Goal: Transaction & Acquisition: Purchase product/service

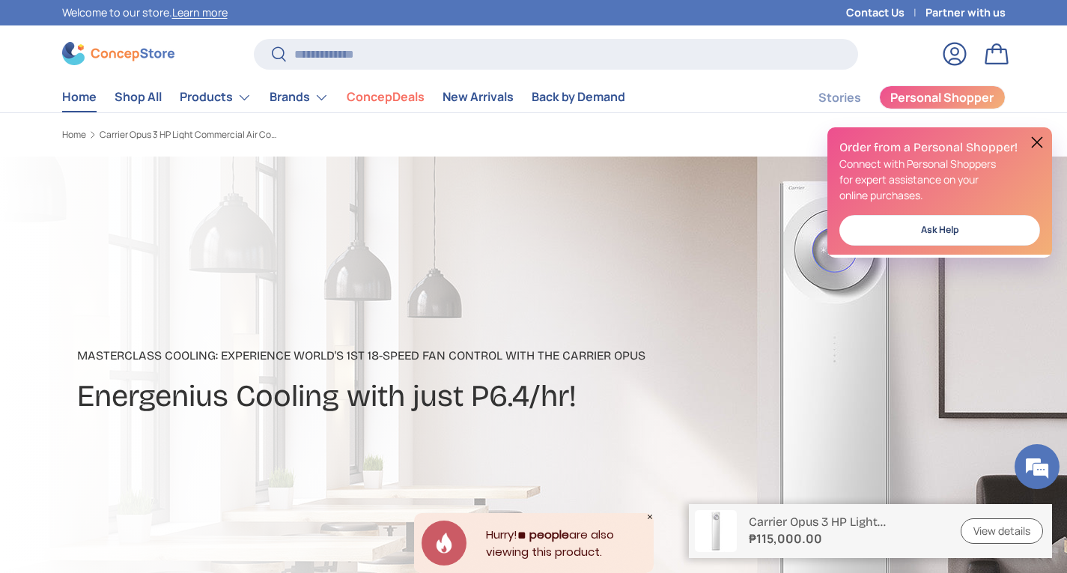
click at [91, 97] on link "Home" at bounding box center [79, 96] width 34 height 29
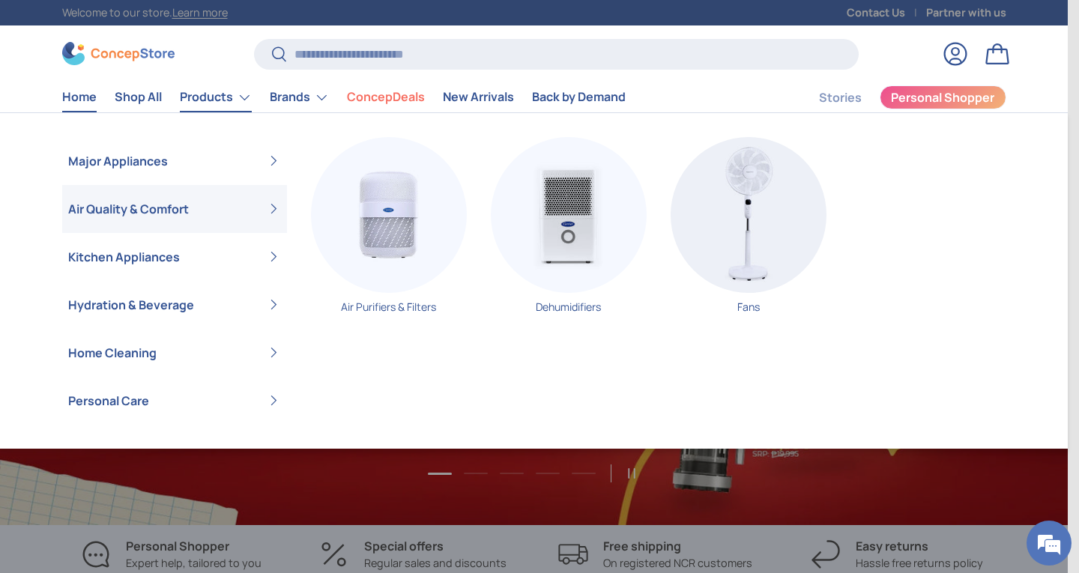
scroll to position [0, 1067]
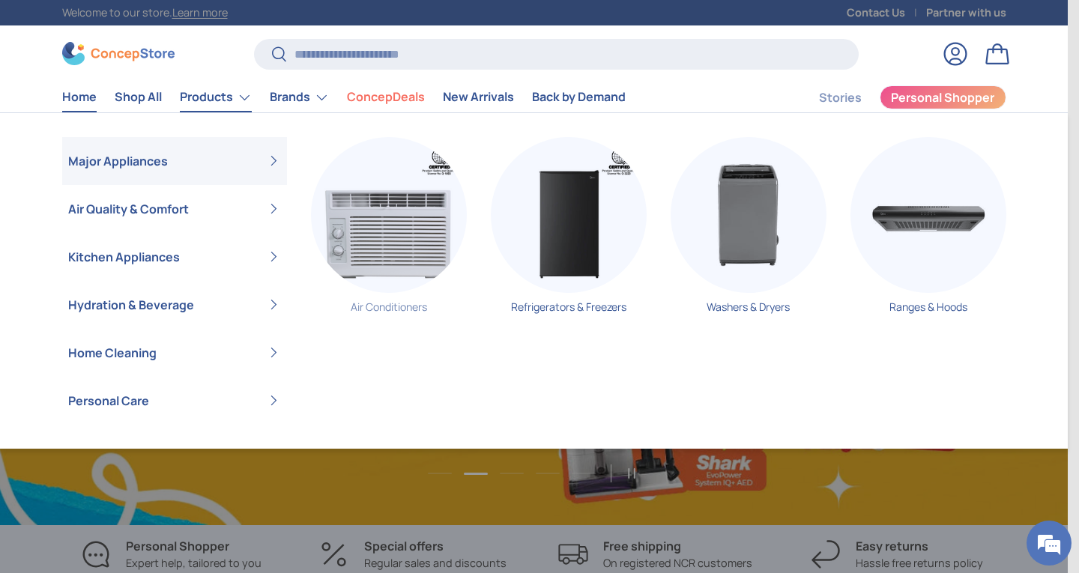
click at [379, 270] on img "Primary" at bounding box center [389, 215] width 156 height 156
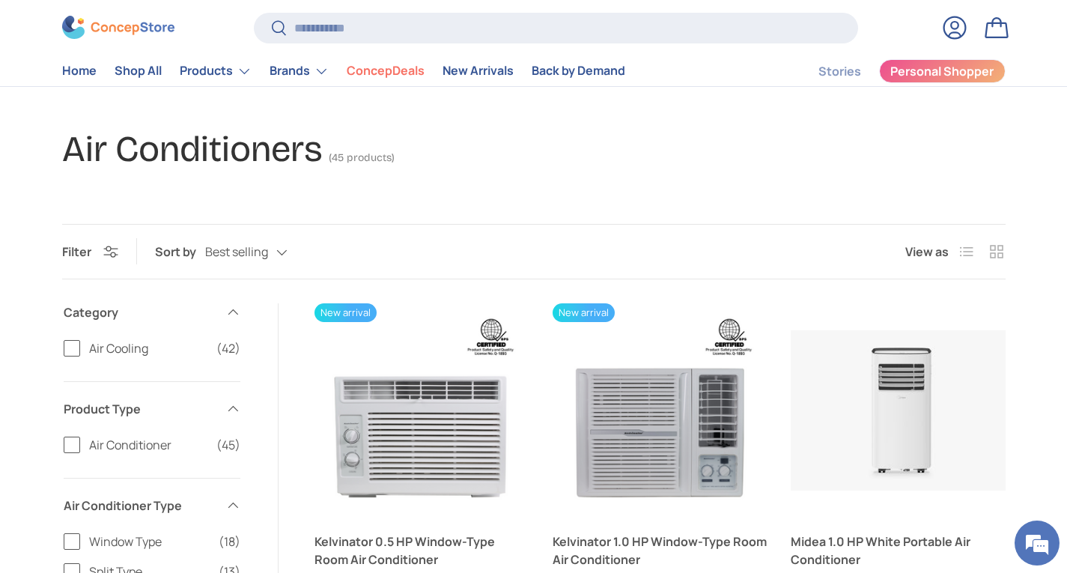
scroll to position [150, 0]
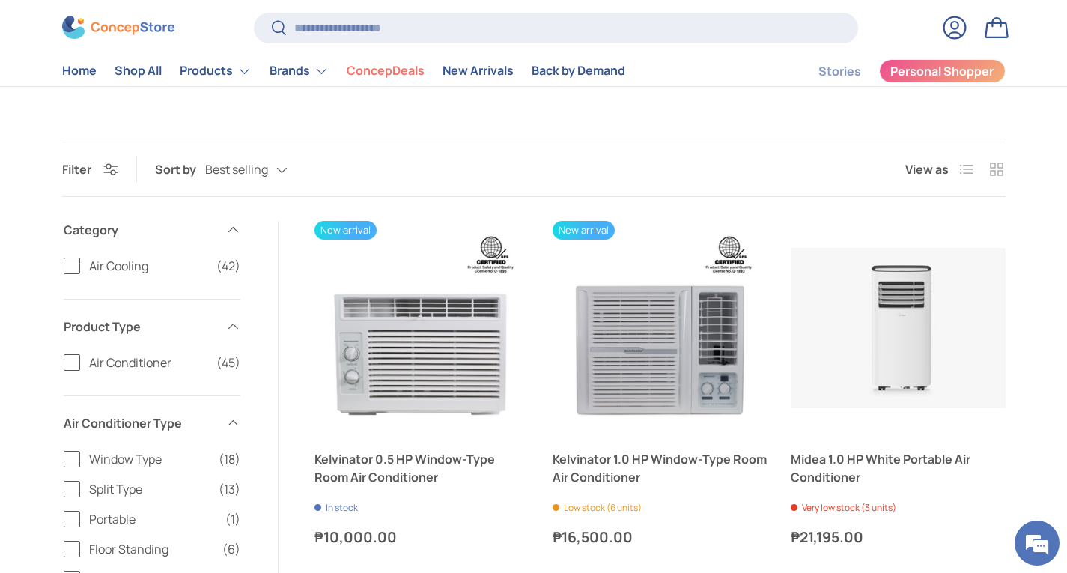
click at [154, 498] on span "Split Type" at bounding box center [149, 489] width 121 height 18
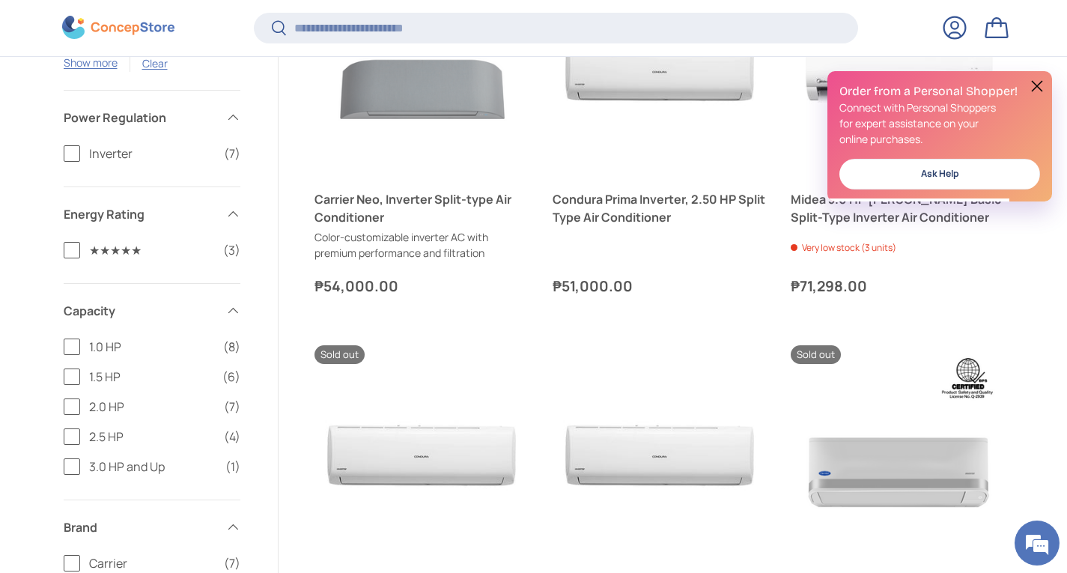
scroll to position [910, 0]
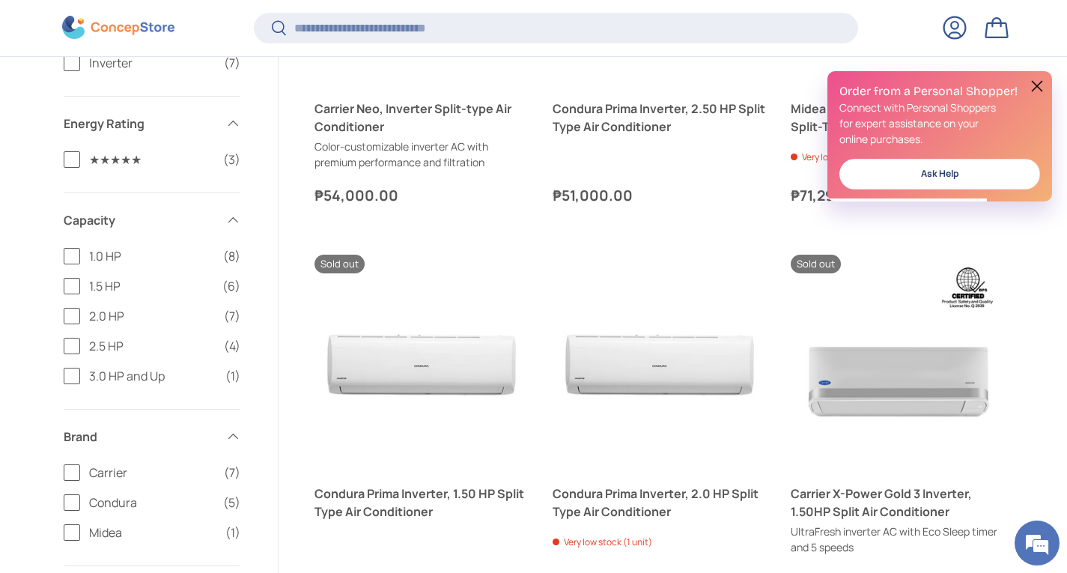
click at [130, 258] on span "1.0 HP" at bounding box center [151, 256] width 125 height 18
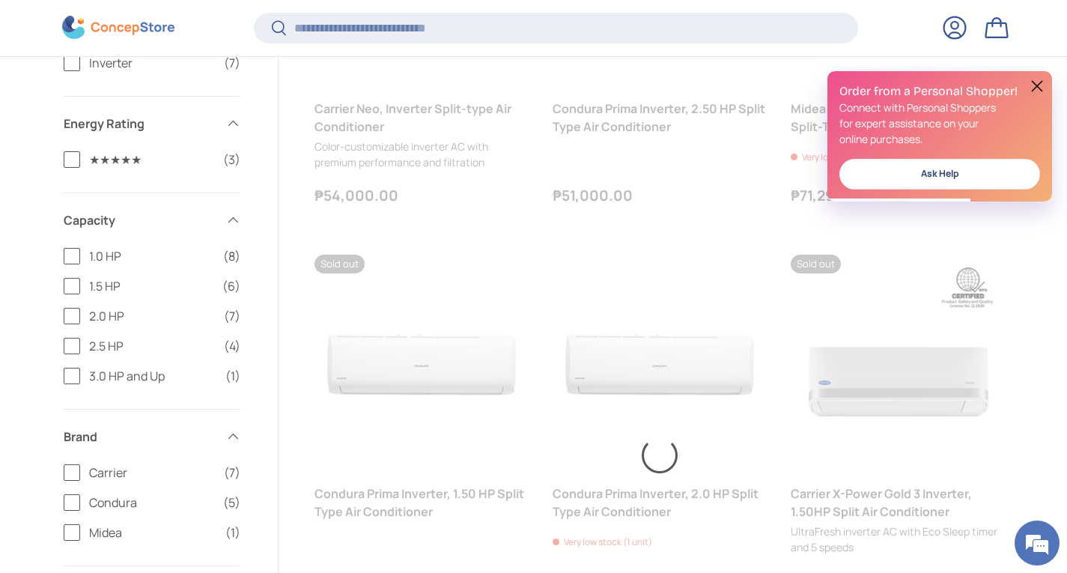
scroll to position [0, 0]
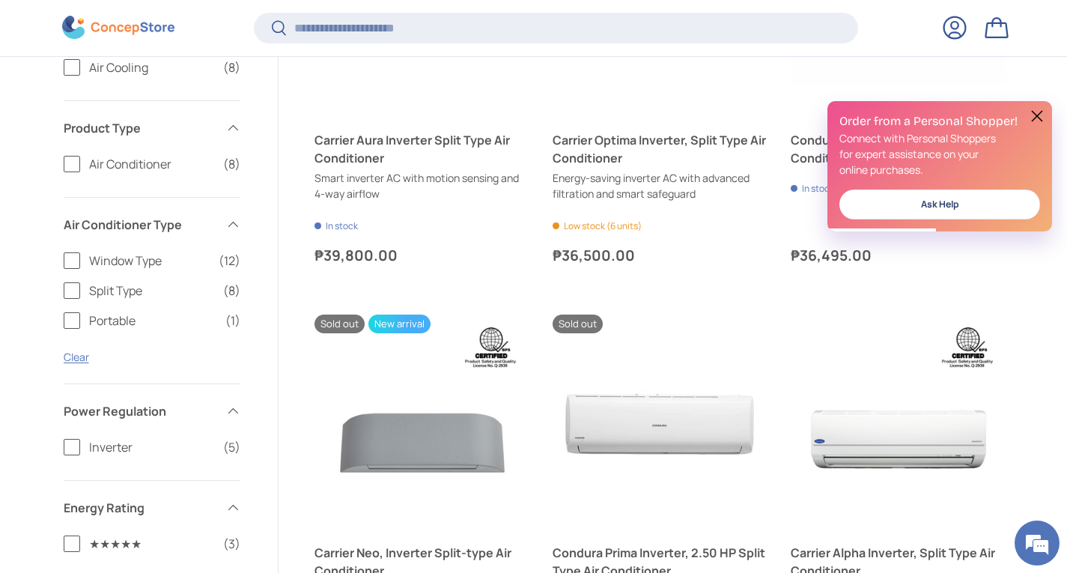
scroll to position [468, 0]
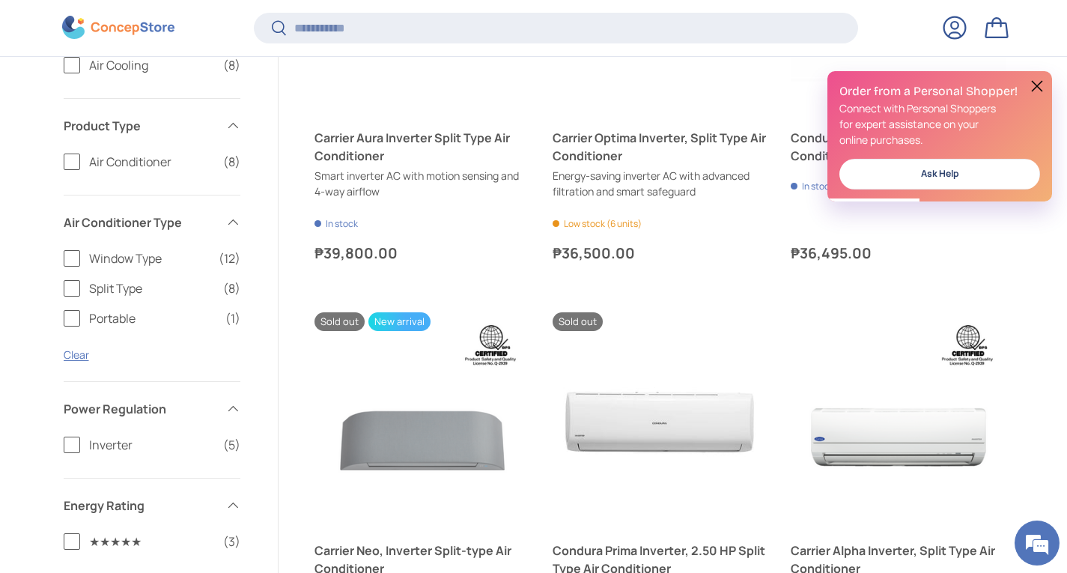
click at [74, 291] on label "Split Type (8)" at bounding box center [152, 288] width 177 height 18
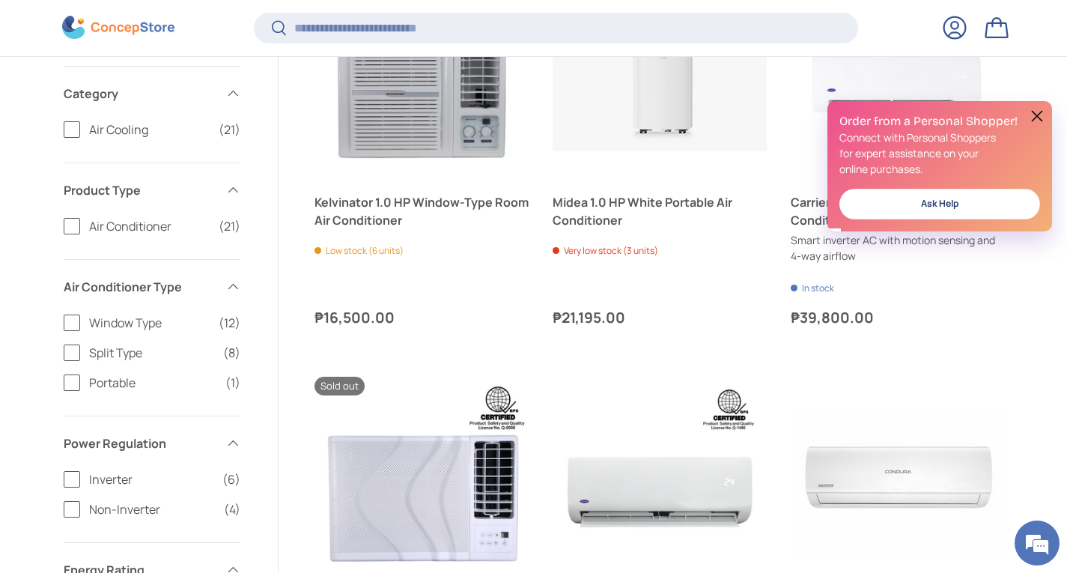
scroll to position [543, 0]
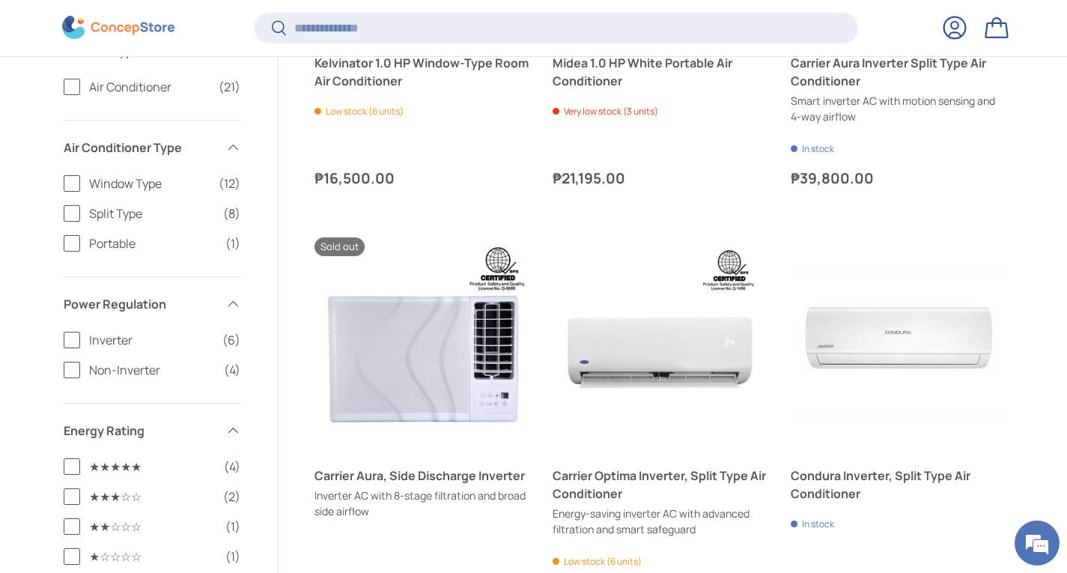
click at [73, 212] on label "Split Type (8)" at bounding box center [152, 213] width 177 height 18
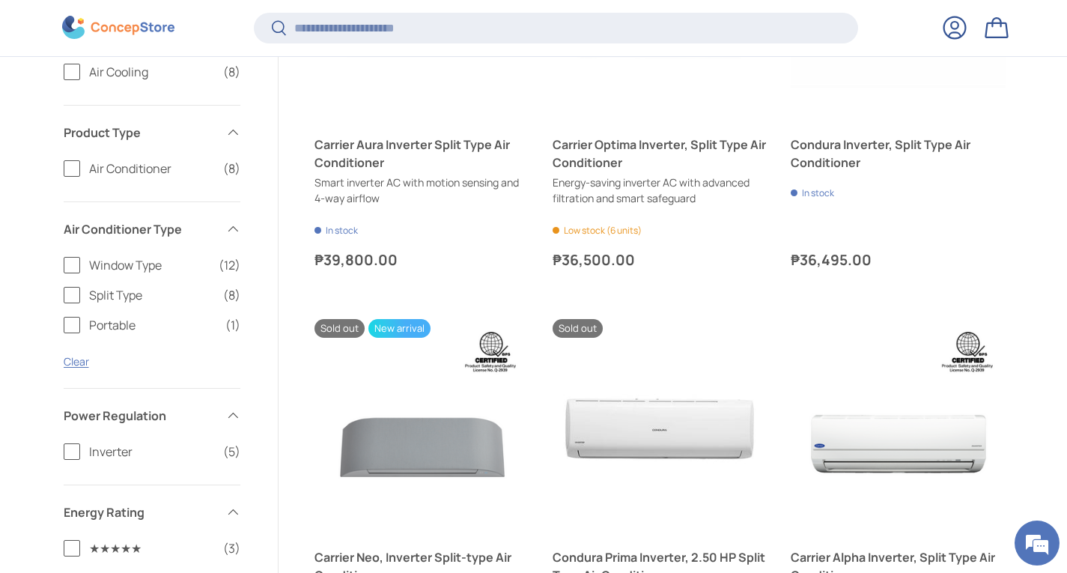
scroll to position [468, 0]
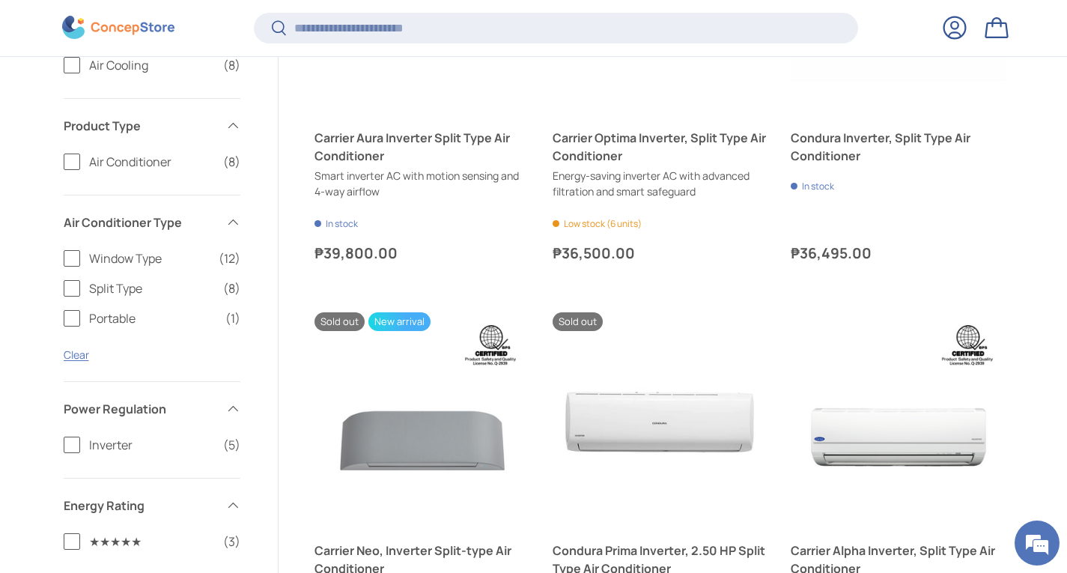
click at [70, 443] on label "Inverter (5)" at bounding box center [152, 445] width 177 height 18
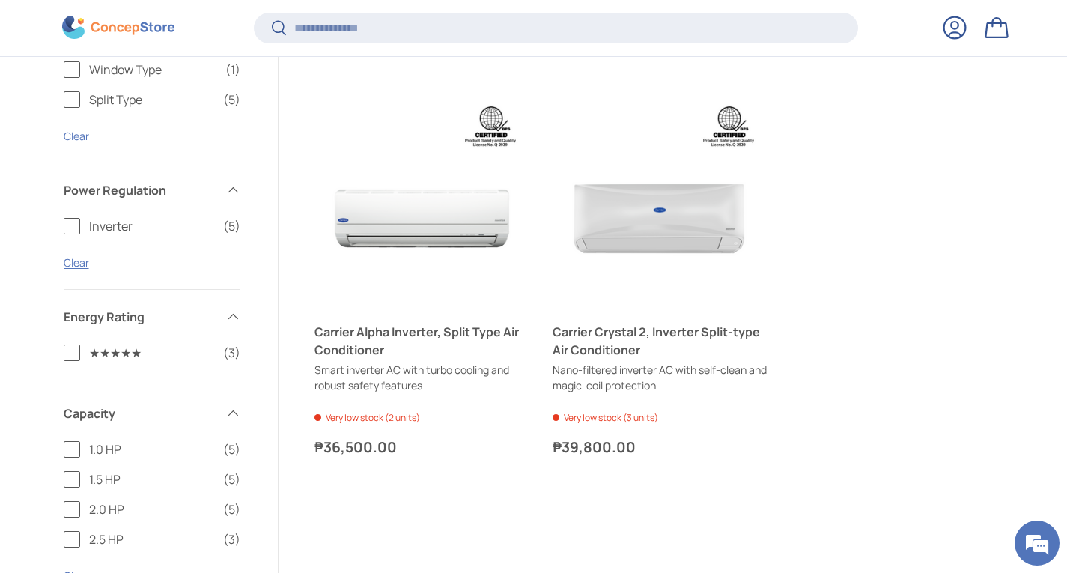
scroll to position [843, 0]
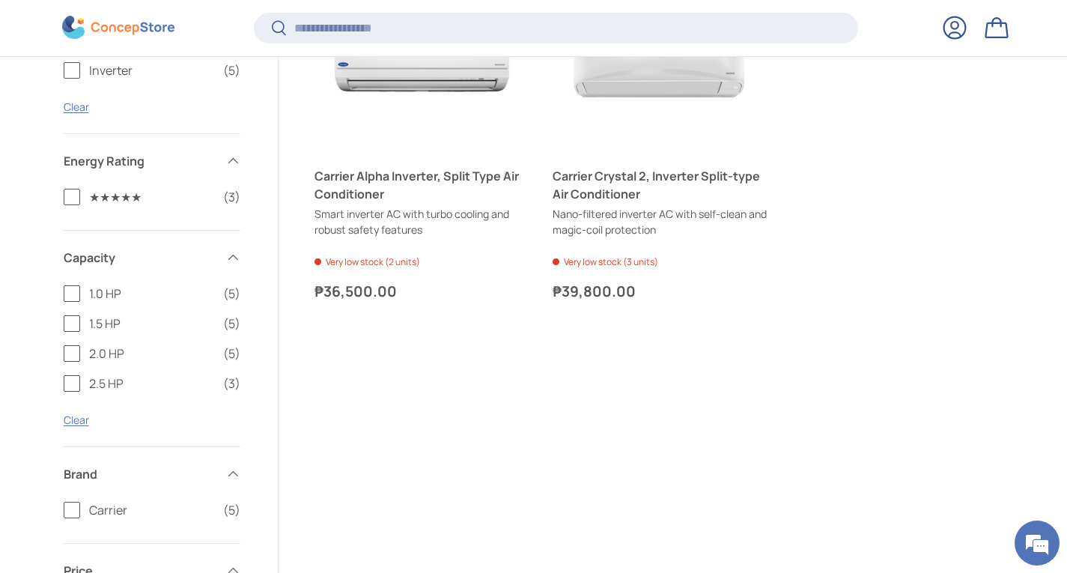
click at [73, 297] on label "1.0 HP (5)" at bounding box center [152, 294] width 177 height 18
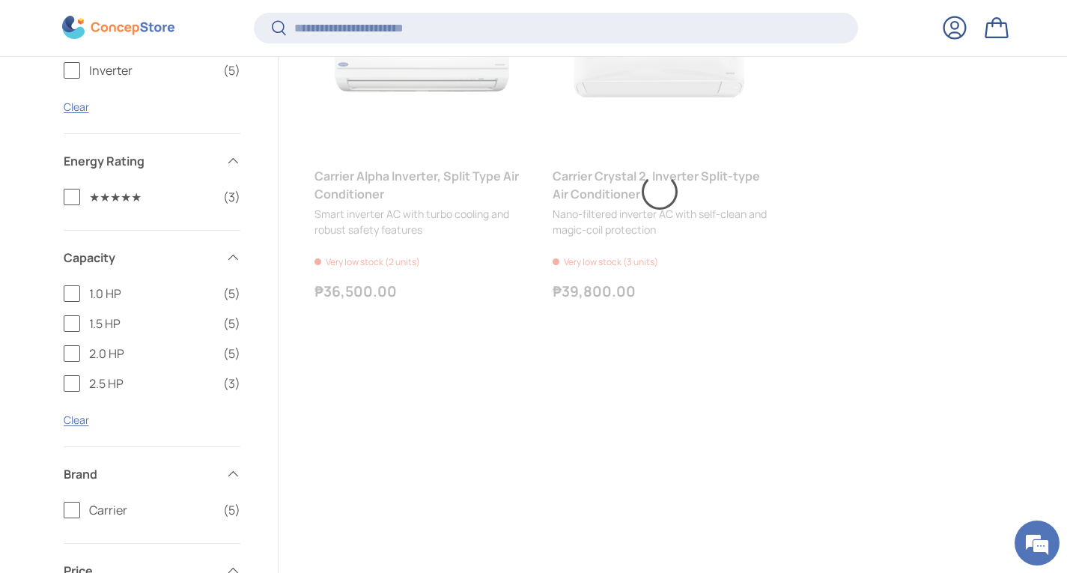
click at [70, 355] on label "2.0 HP (5)" at bounding box center [152, 354] width 177 height 18
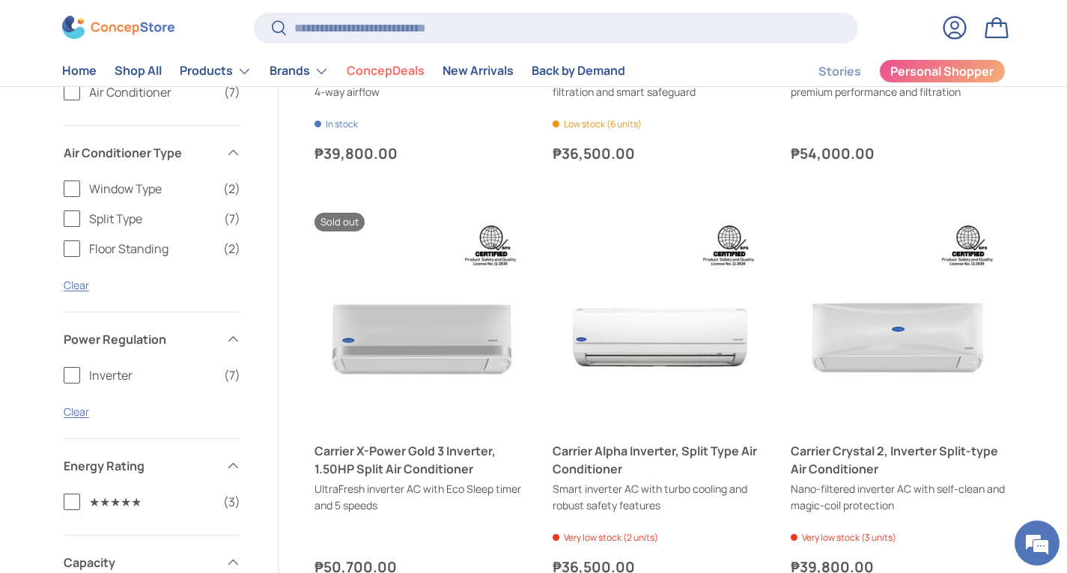
scroll to position [489, 0]
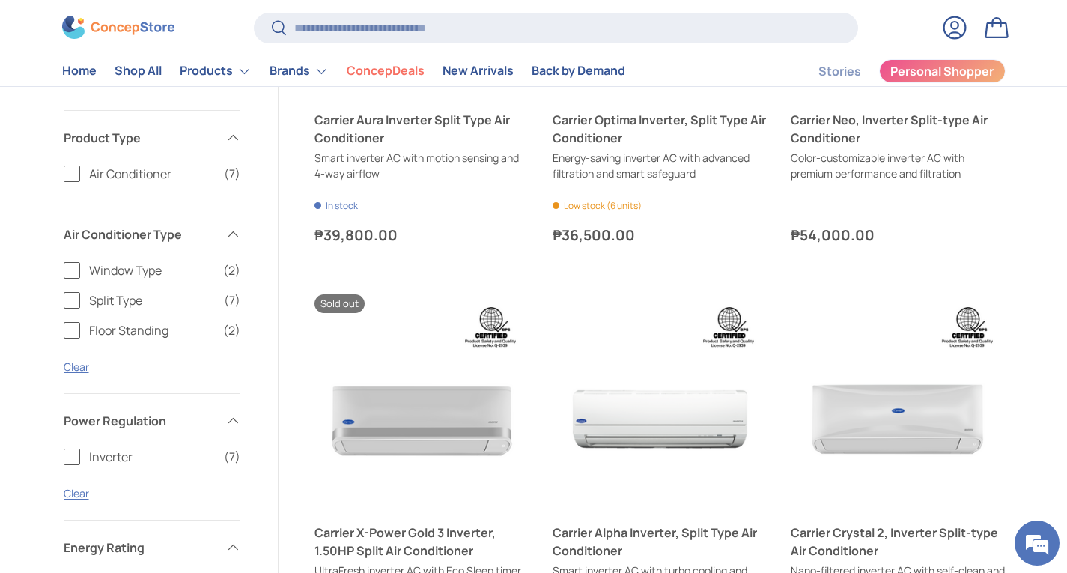
click at [70, 307] on label "Split Type (7)" at bounding box center [152, 300] width 177 height 18
click at [73, 338] on label "Floor Standing (2)" at bounding box center [152, 330] width 177 height 18
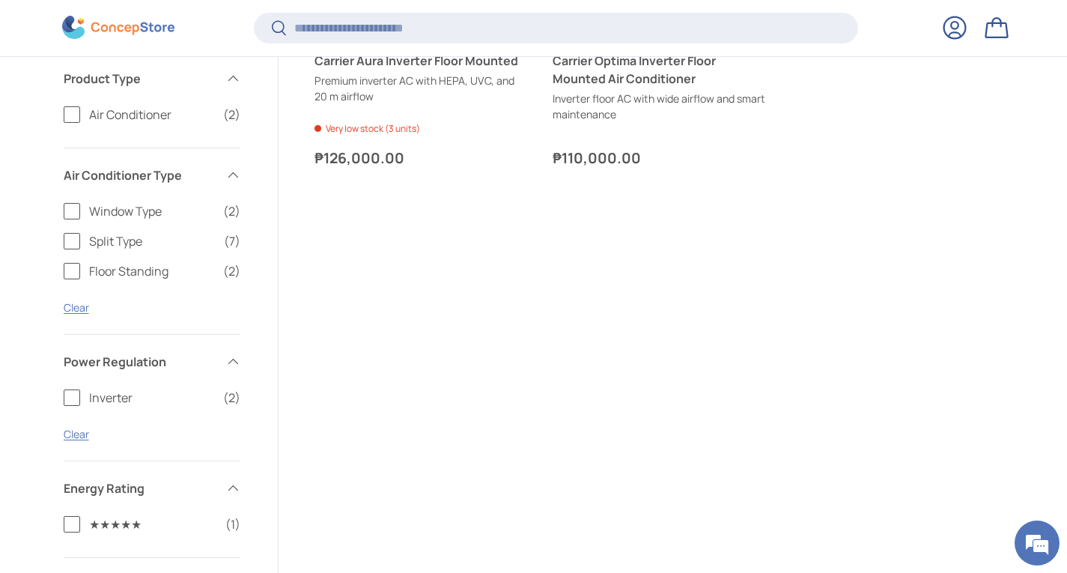
scroll to position [547, 0]
click at [102, 403] on span "Inverter" at bounding box center [151, 396] width 125 height 18
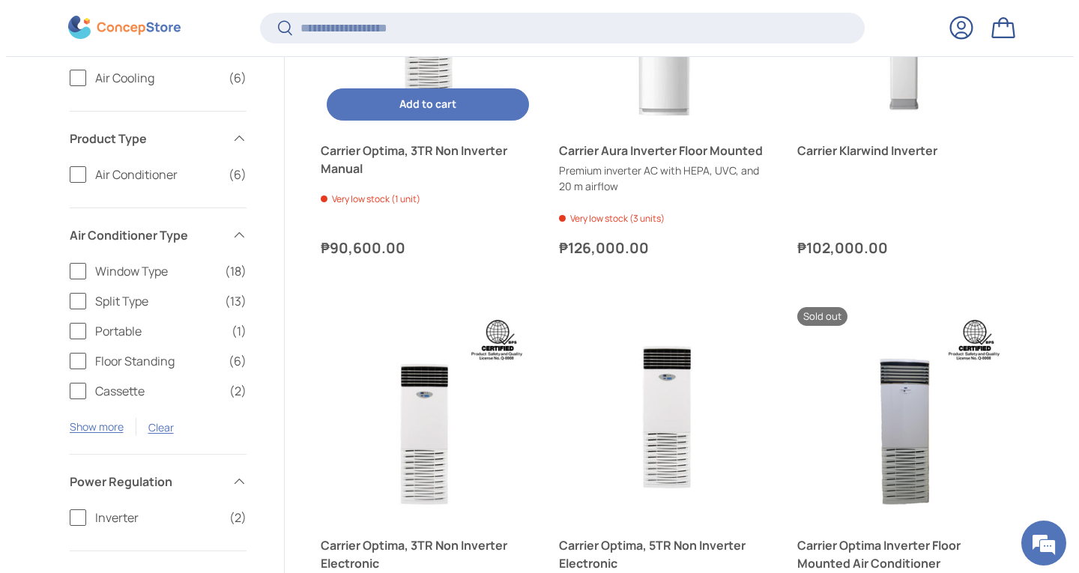
scroll to position [306, 0]
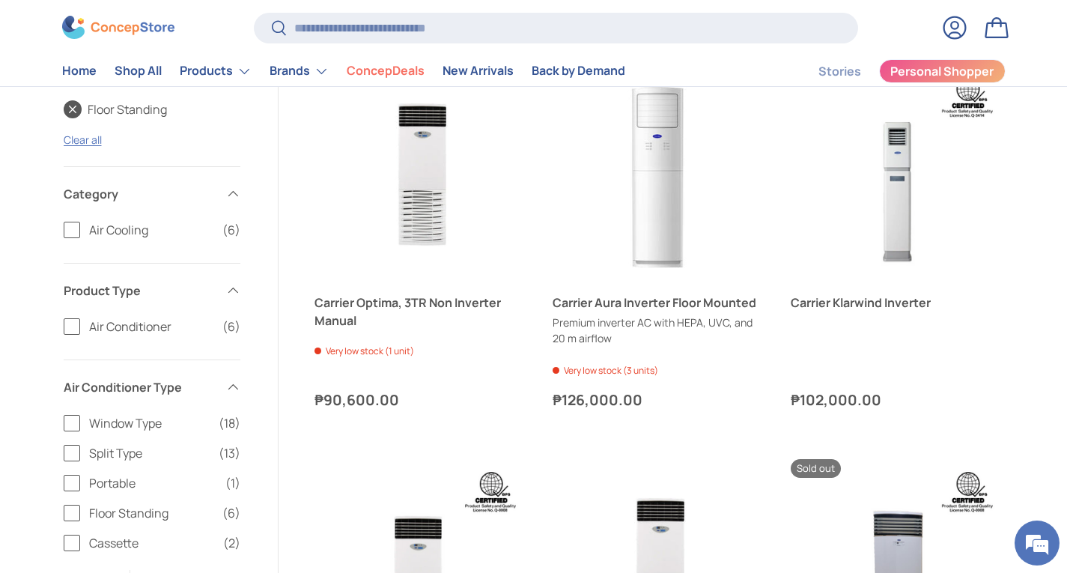
click at [78, 112] on link "Floor Standing" at bounding box center [115, 109] width 103 height 18
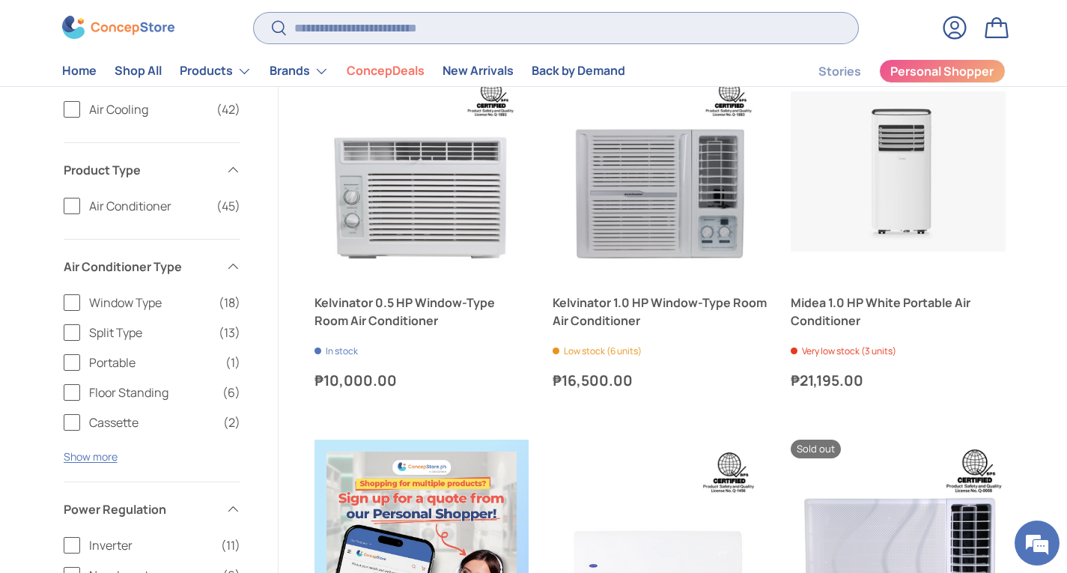
click at [342, 37] on input "Search" at bounding box center [556, 28] width 604 height 31
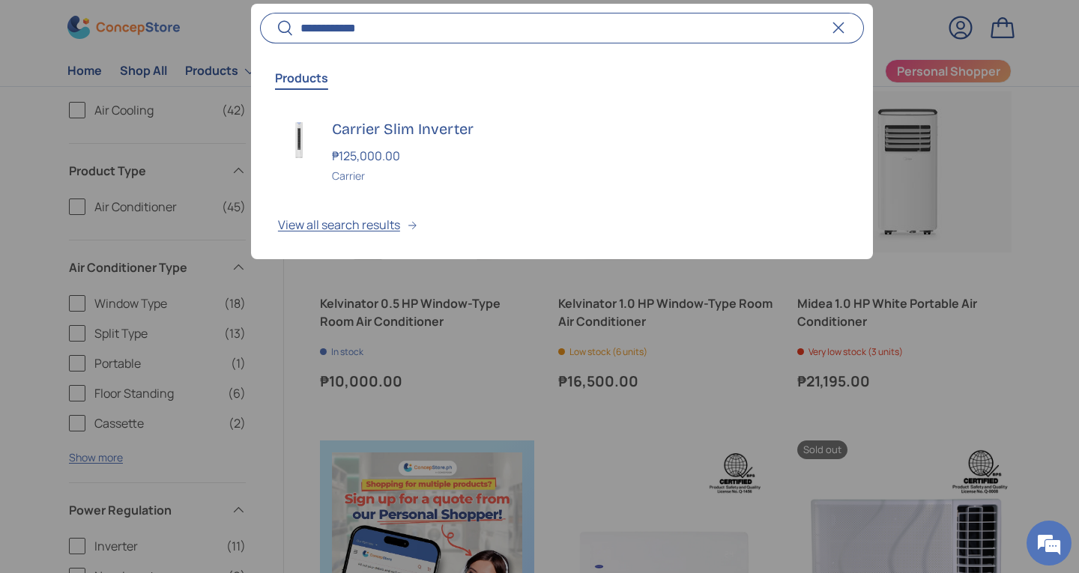
type input "**********"
click at [260, 12] on button "Search" at bounding box center [277, 29] width 34 height 35
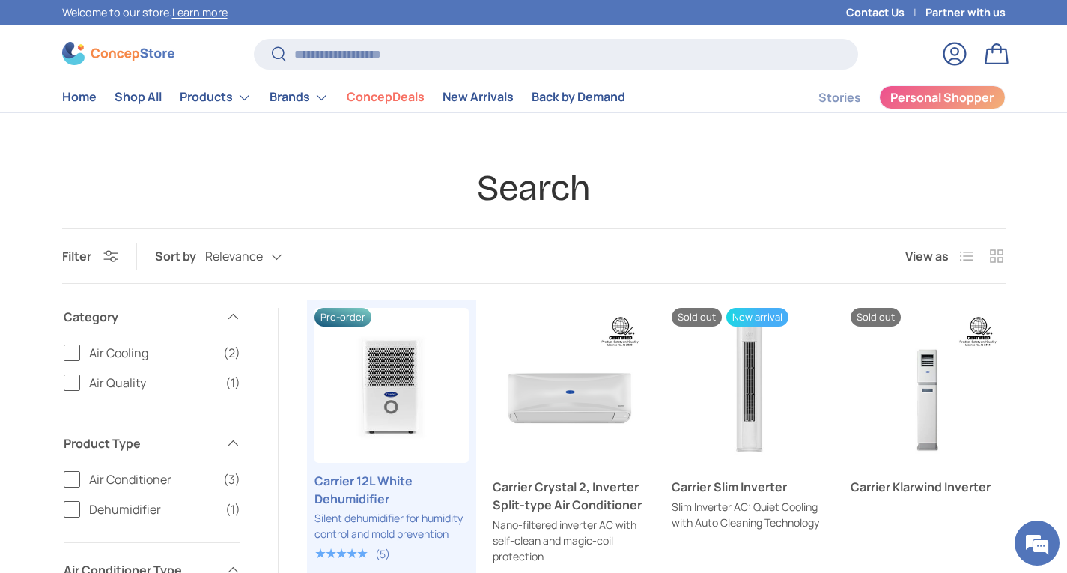
drag, startPoint x: 315, startPoint y: 73, endPoint x: 324, endPoint y: 69, distance: 9.1
click at [321, 70] on div "Search Search Reset" at bounding box center [556, 60] width 604 height 42
click at [322, 59] on input "Search" at bounding box center [556, 54] width 604 height 31
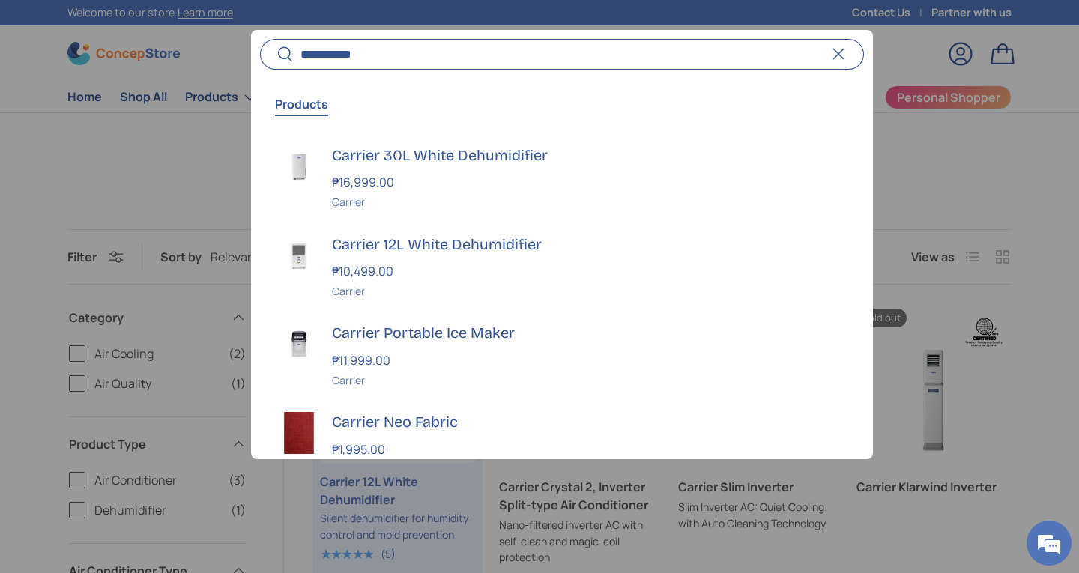
type input "**********"
click at [260, 37] on button "Search" at bounding box center [277, 54] width 34 height 35
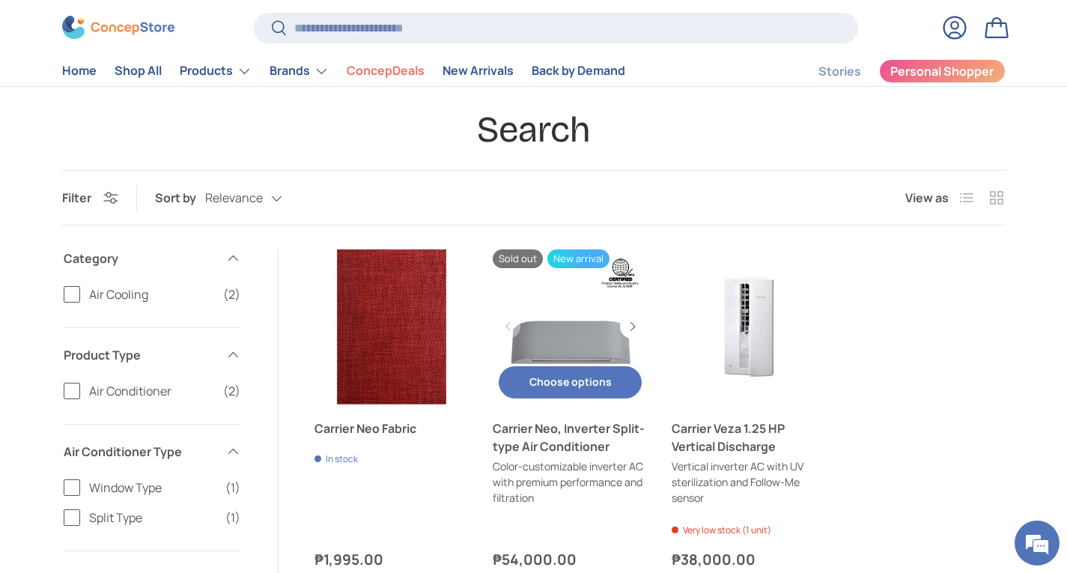
scroll to position [150, 0]
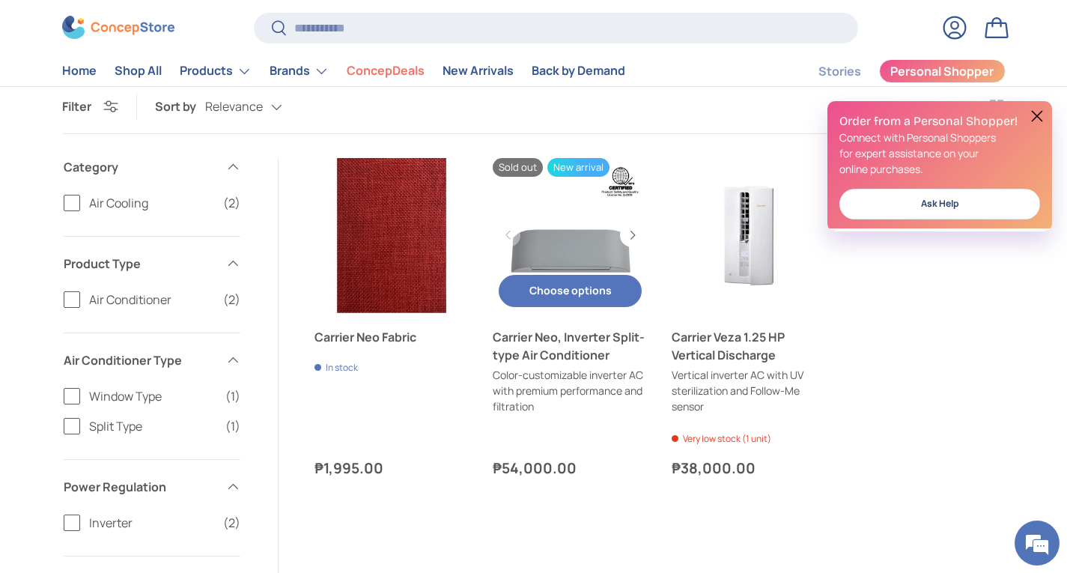
click at [582, 239] on link "Carrier Neo, Inverter Split-type Air Conditioner" at bounding box center [570, 235] width 155 height 155
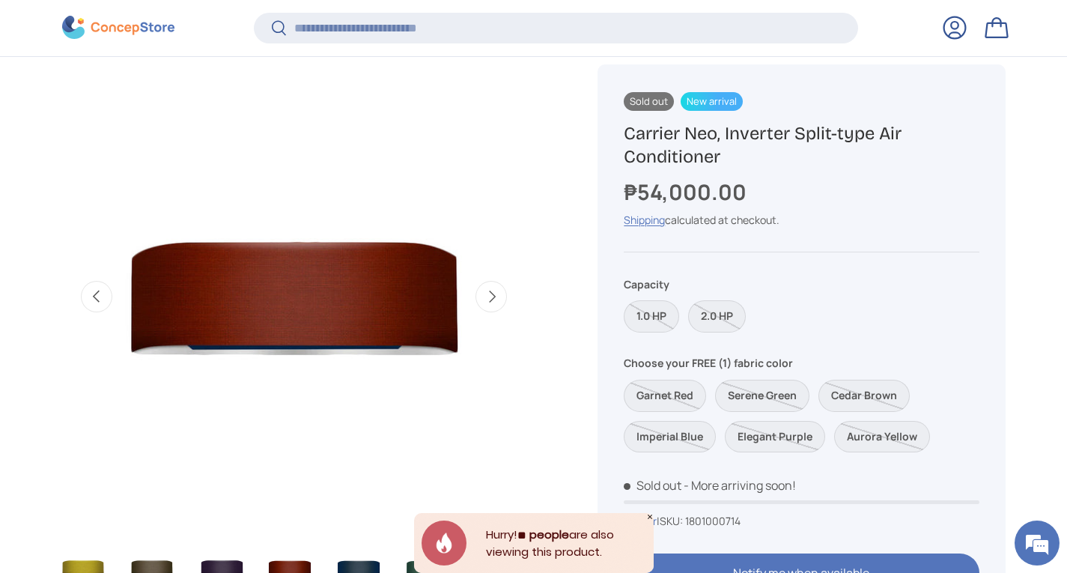
scroll to position [596, 0]
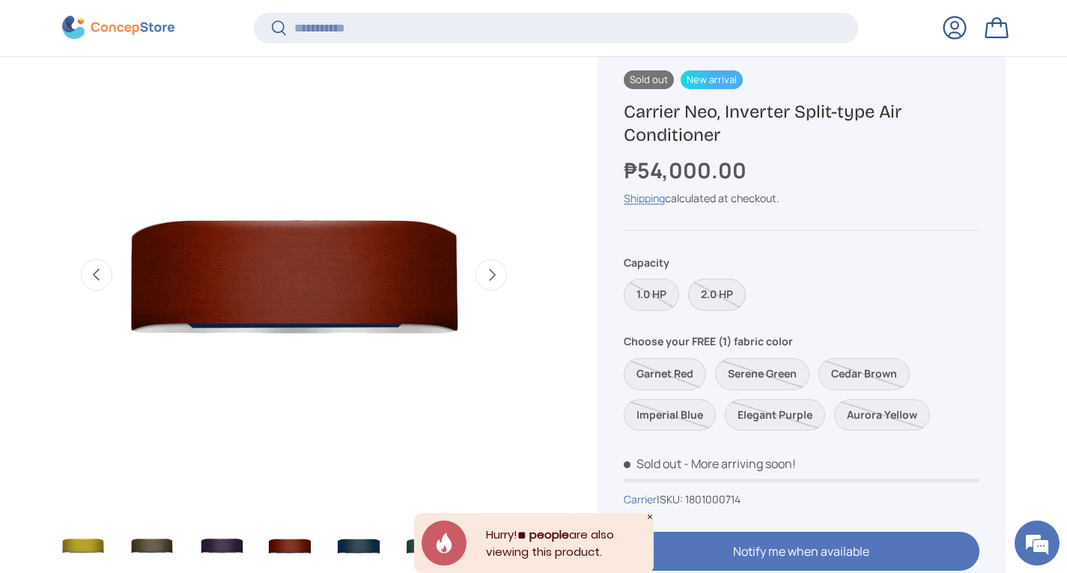
click at [709, 303] on label "2.0 HP" at bounding box center [717, 295] width 58 height 32
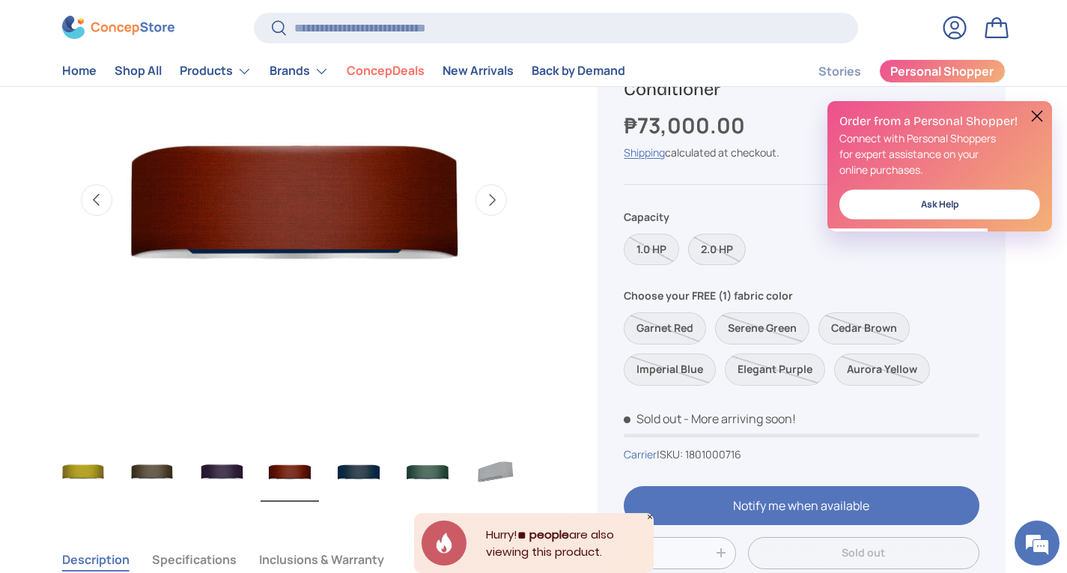
click at [703, 252] on label "2.0 HP" at bounding box center [717, 250] width 58 height 32
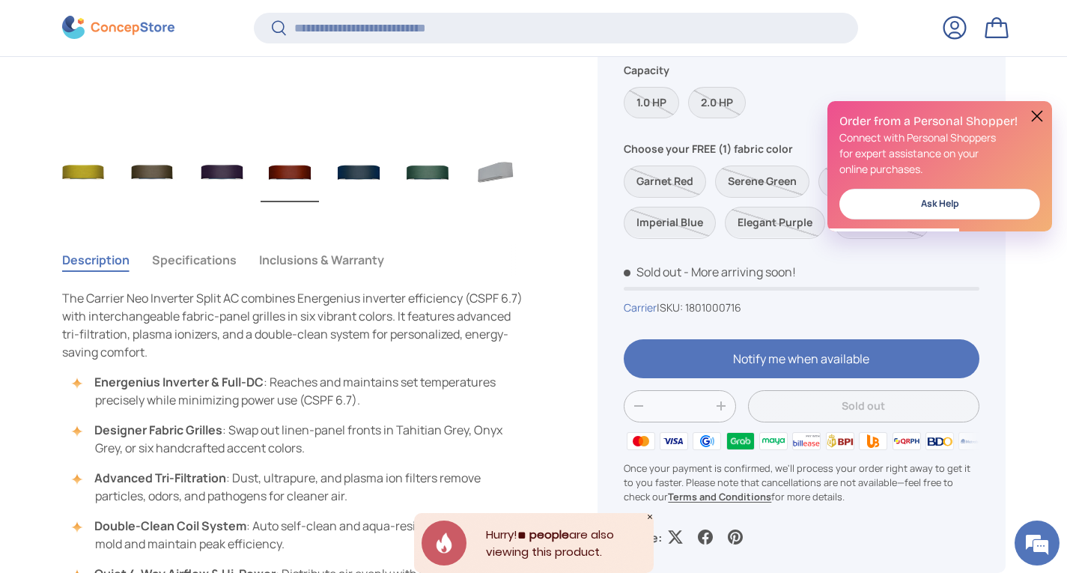
scroll to position [971, 0]
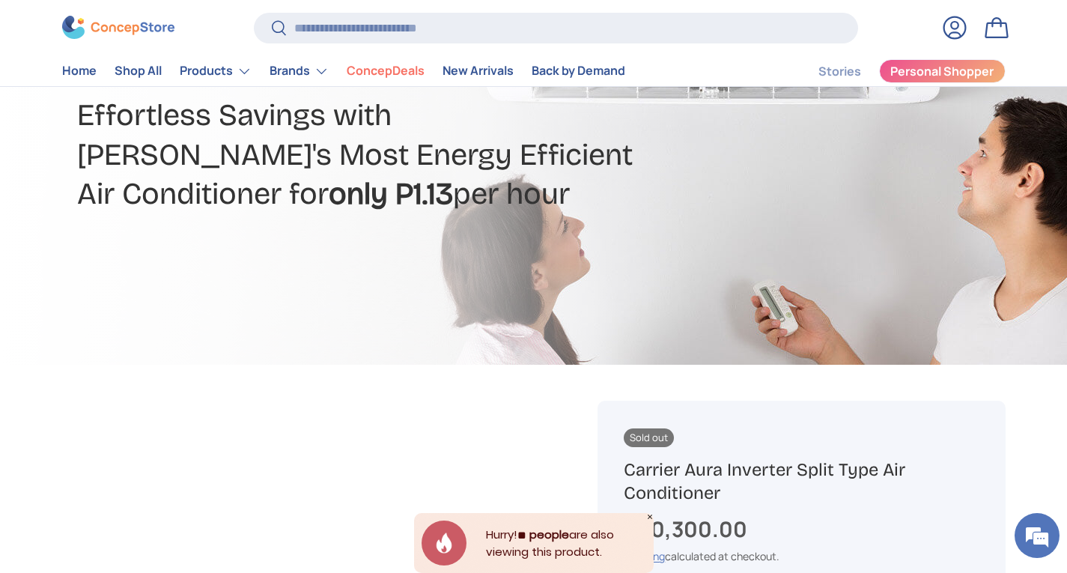
scroll to position [300, 0]
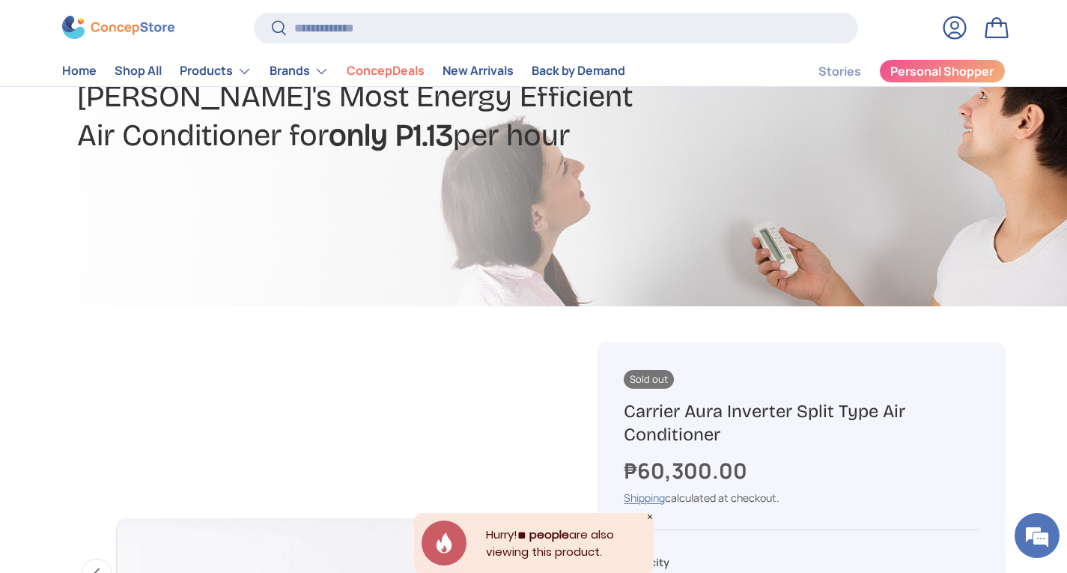
click at [452, 129] on h2 "Effortless Savings with [PERSON_NAME]'s Most Energy Efficient Air Conditioner f…" at bounding box center [364, 96] width 575 height 118
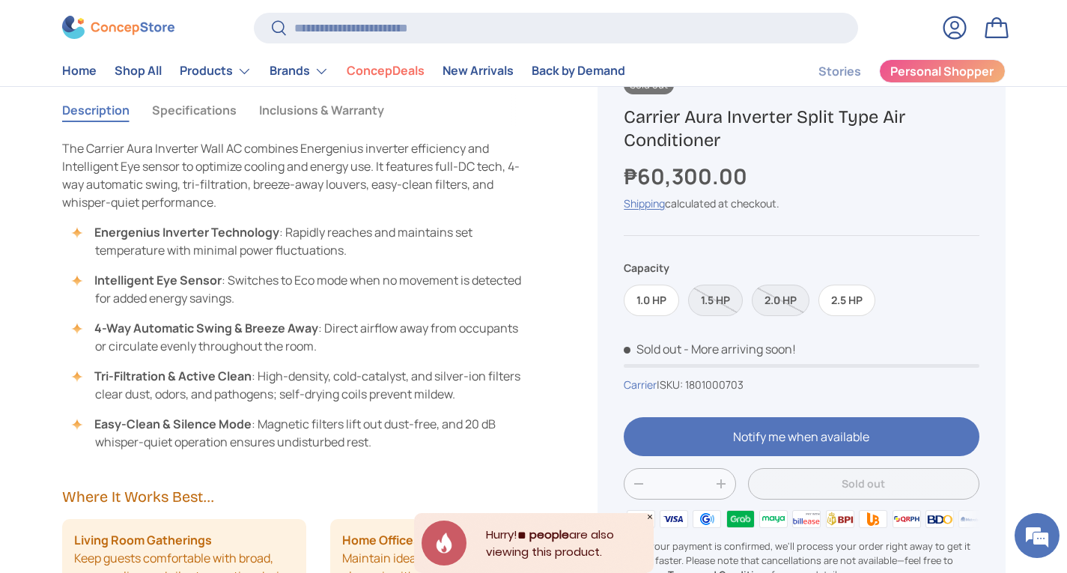
scroll to position [524, 0]
